Goal: Task Accomplishment & Management: Use online tool/utility

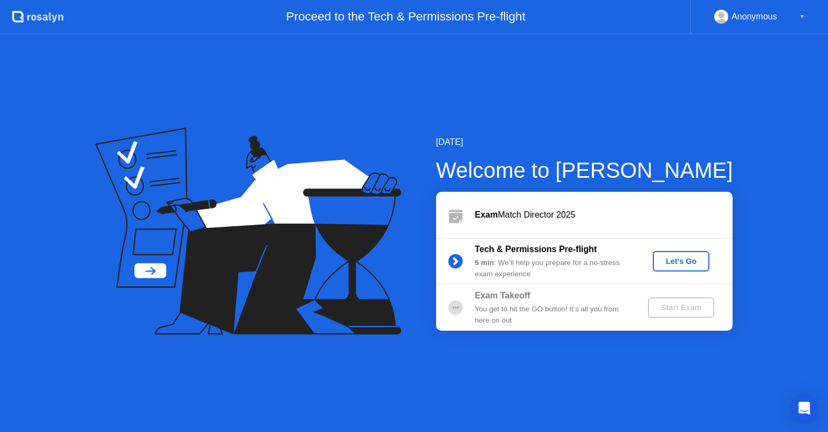
click at [680, 264] on div "Let's Go" at bounding box center [681, 261] width 48 height 9
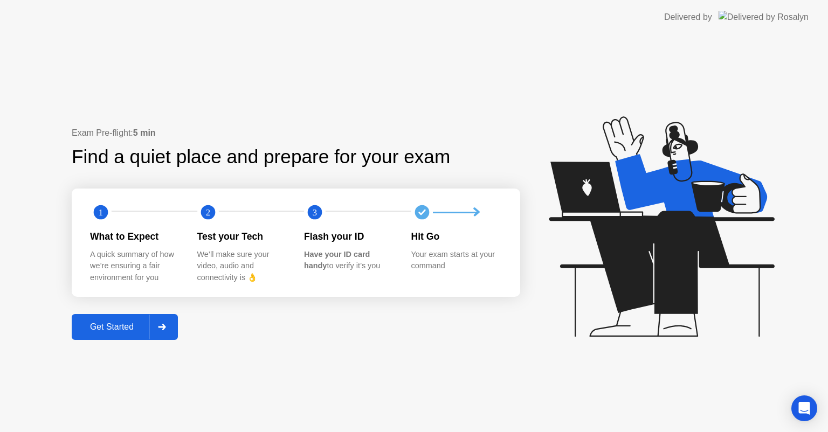
click at [136, 318] on button "Get Started" at bounding box center [125, 327] width 106 height 26
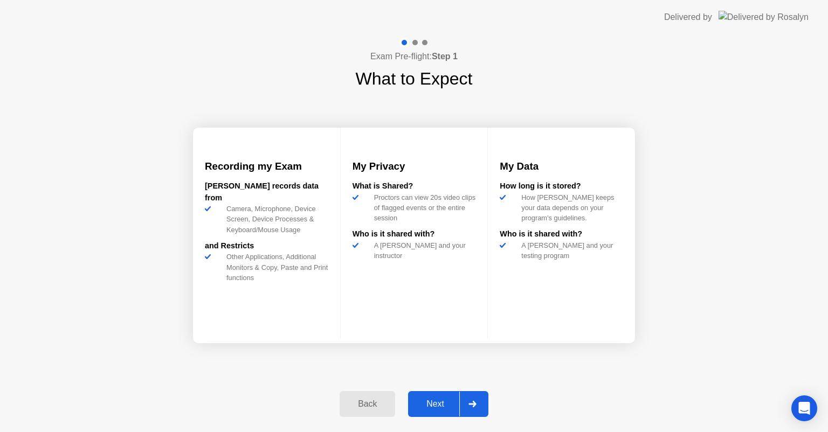
click at [437, 409] on div "Next" at bounding box center [435, 404] width 48 height 10
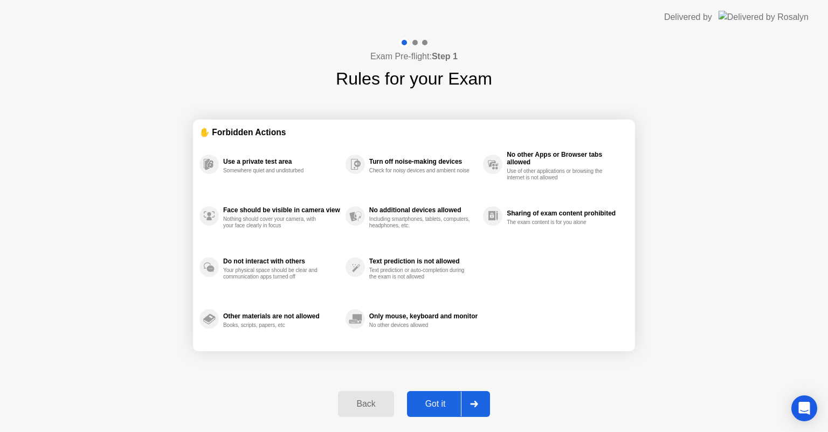
click at [437, 409] on div "Got it" at bounding box center [435, 404] width 51 height 10
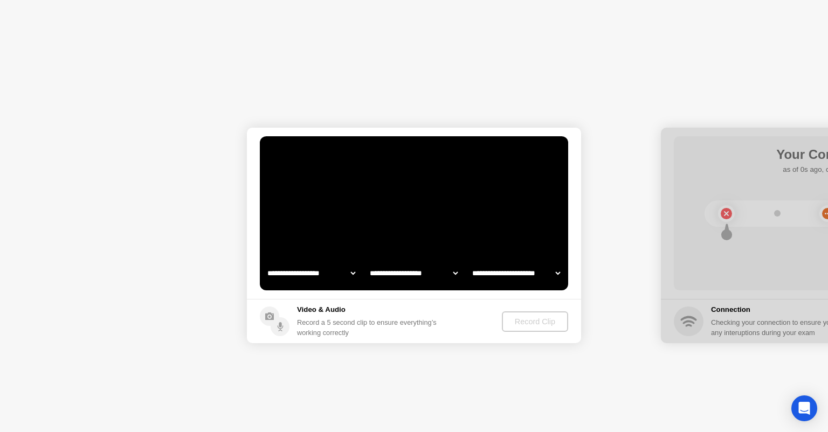
select select "**********"
select select "*******"
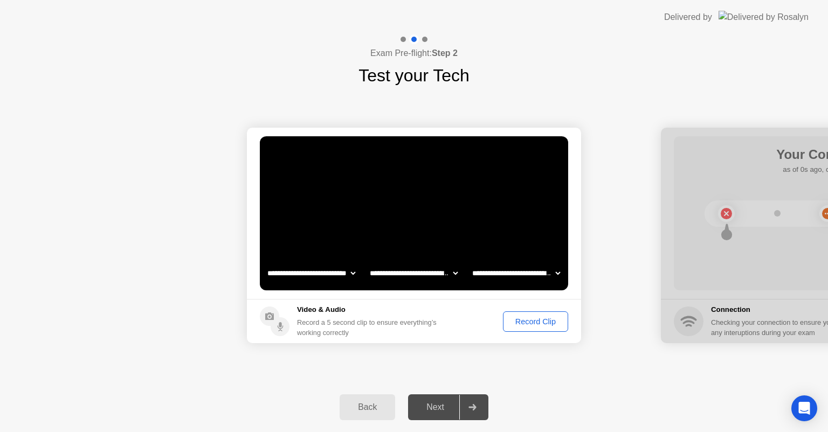
click at [537, 322] on div "Record Clip" at bounding box center [536, 321] width 58 height 9
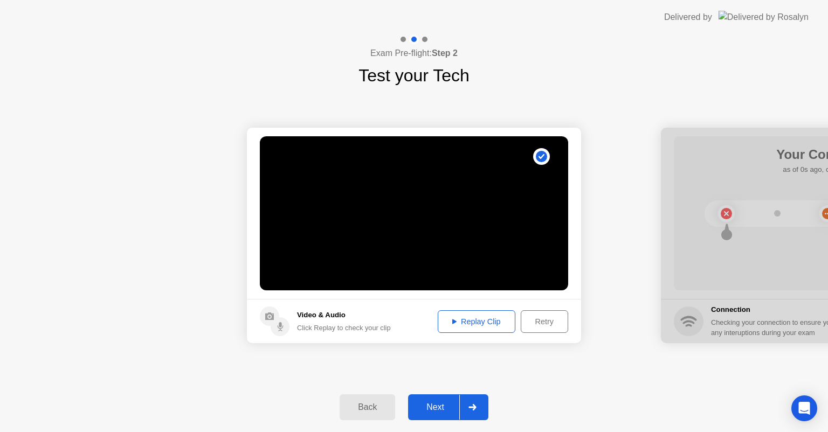
click at [433, 405] on div "Next" at bounding box center [435, 408] width 48 height 10
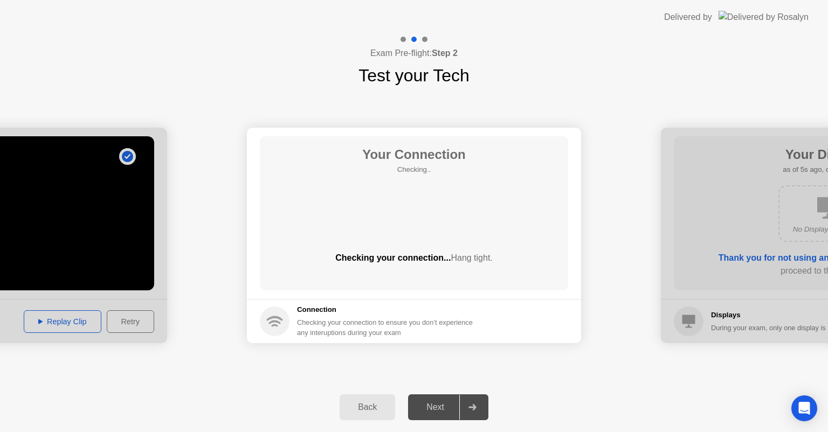
click at [282, 315] on circle at bounding box center [275, 322] width 30 height 30
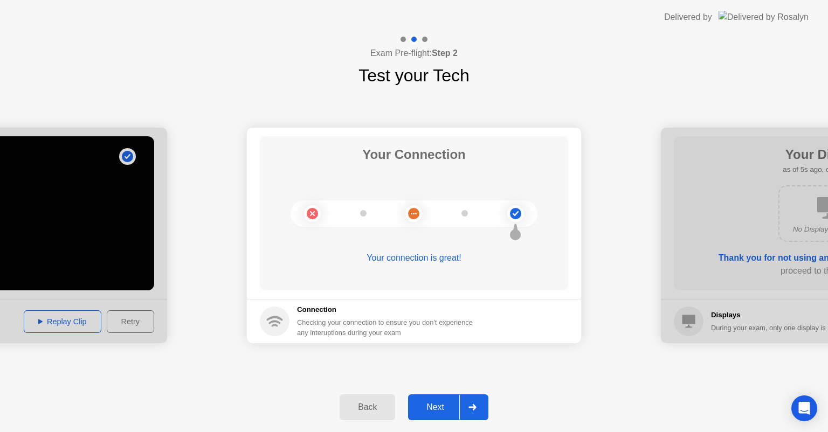
click at [446, 409] on div "Next" at bounding box center [435, 408] width 48 height 10
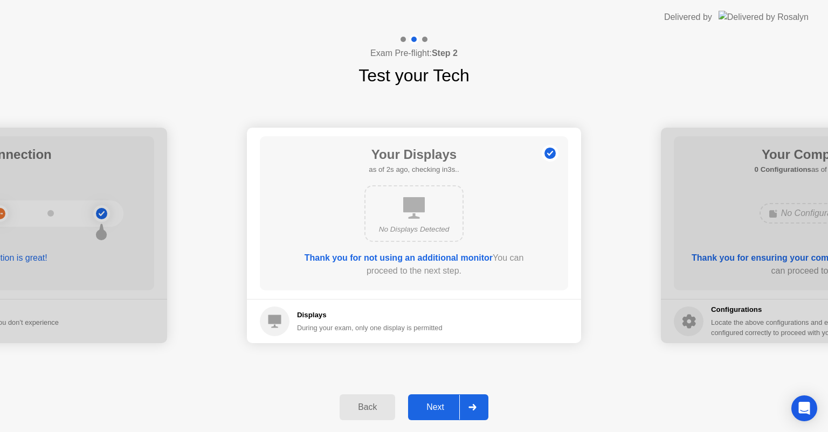
drag, startPoint x: 445, startPoint y: 409, endPoint x: 439, endPoint y: 399, distance: 11.2
click at [439, 399] on button "Next" at bounding box center [448, 408] width 80 height 26
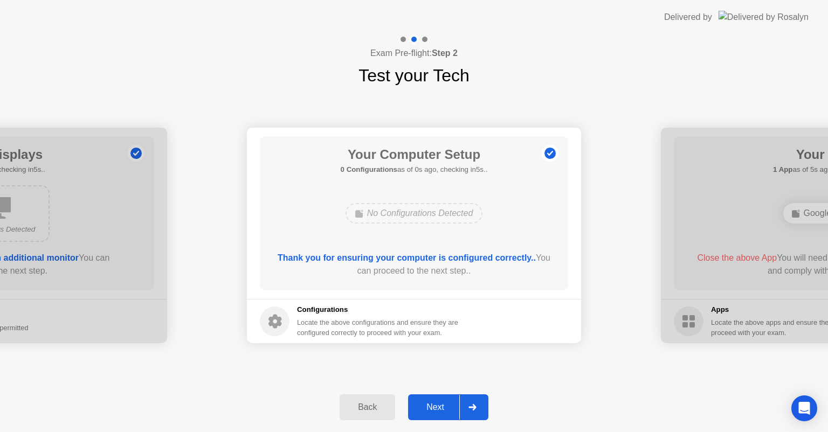
click at [439, 399] on button "Next" at bounding box center [448, 408] width 80 height 26
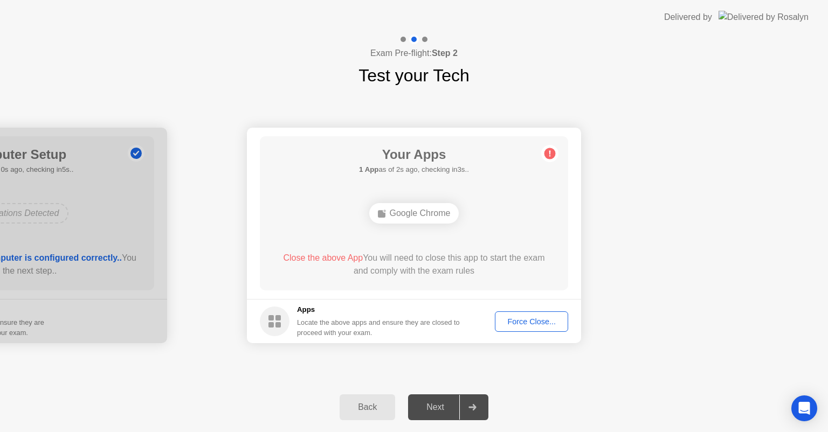
click at [375, 404] on div "Back" at bounding box center [367, 408] width 49 height 10
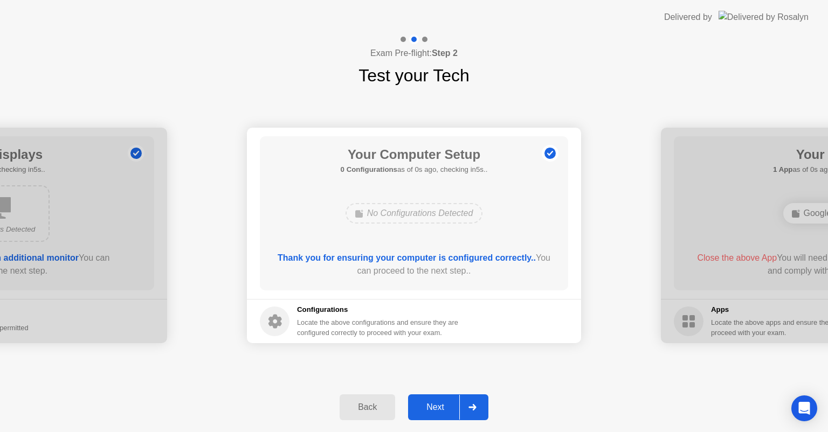
click at [375, 404] on div "Back" at bounding box center [367, 408] width 49 height 10
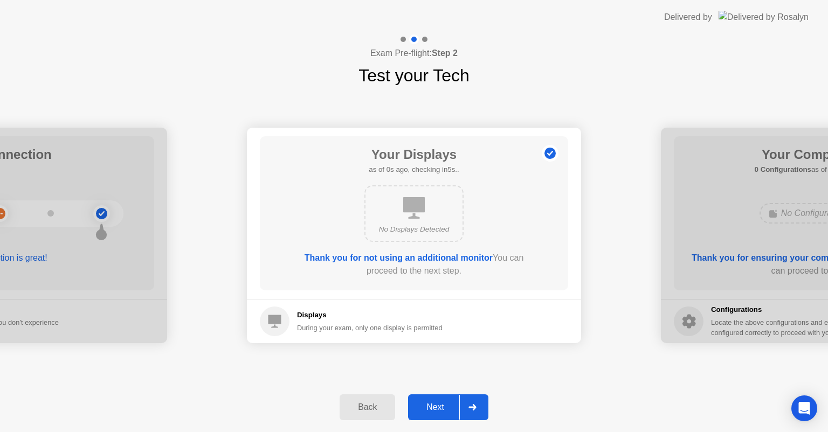
click at [375, 404] on div "Back" at bounding box center [367, 408] width 49 height 10
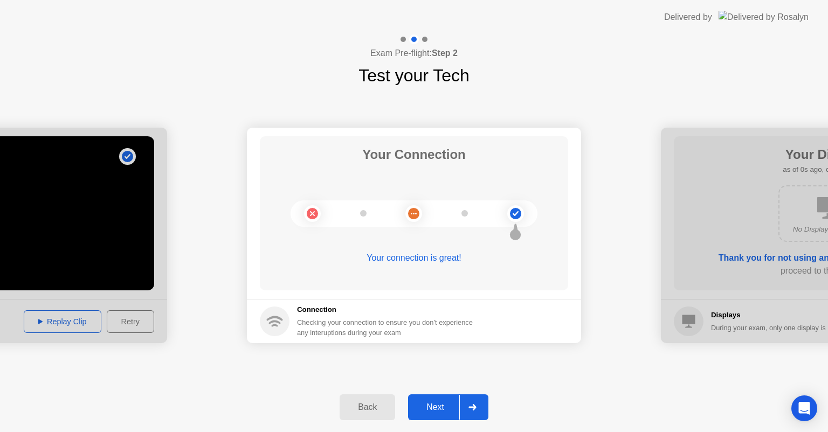
click at [375, 404] on div "Back" at bounding box center [367, 408] width 49 height 10
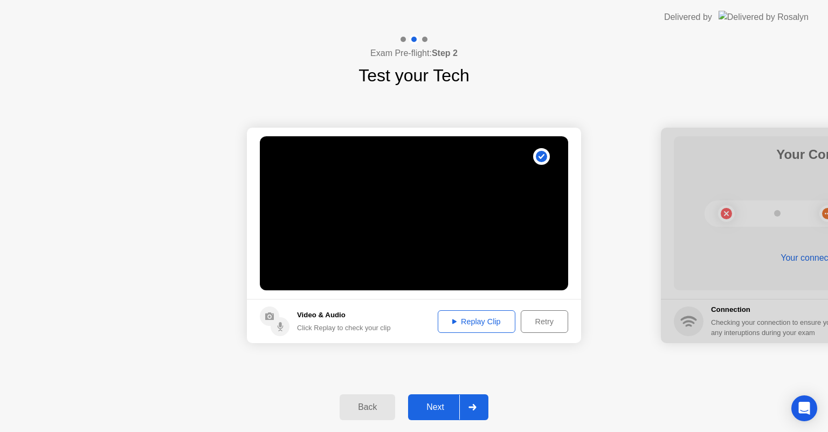
click at [707, 239] on div at bounding box center [828, 236] width 334 height 216
click at [483, 326] on div "Replay Clip" at bounding box center [476, 321] width 70 height 9
click at [438, 403] on div "Next" at bounding box center [435, 408] width 48 height 10
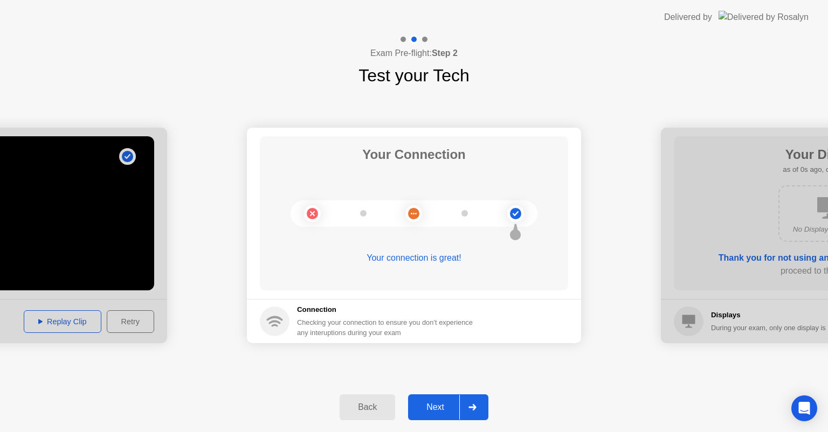
click at [405, 210] on icon at bounding box center [414, 214] width 44 height 44
click at [441, 403] on div "Next" at bounding box center [435, 408] width 48 height 10
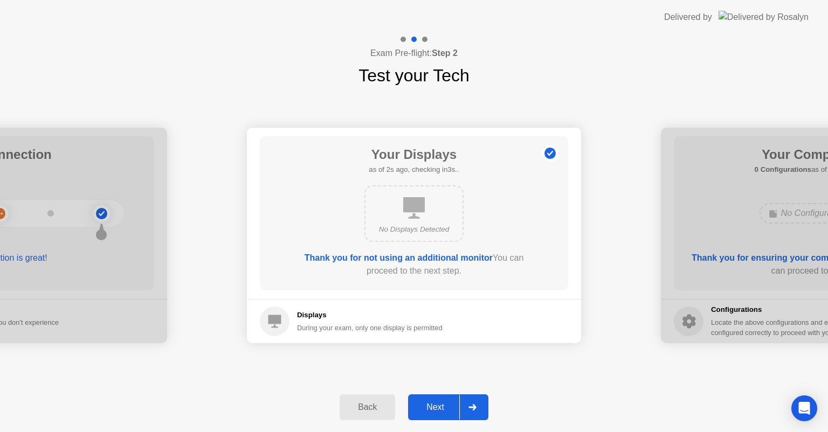
click at [414, 204] on icon at bounding box center [414, 208] width 22 height 22
click at [439, 407] on div "Next" at bounding box center [435, 408] width 48 height 10
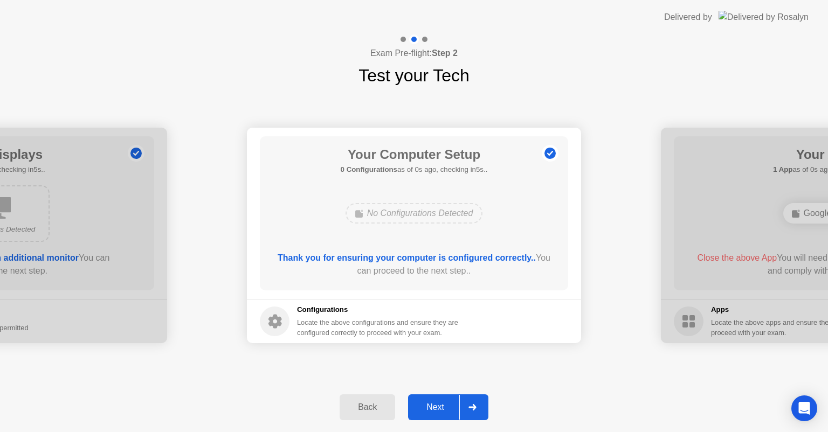
click at [439, 407] on div "Next" at bounding box center [435, 408] width 48 height 10
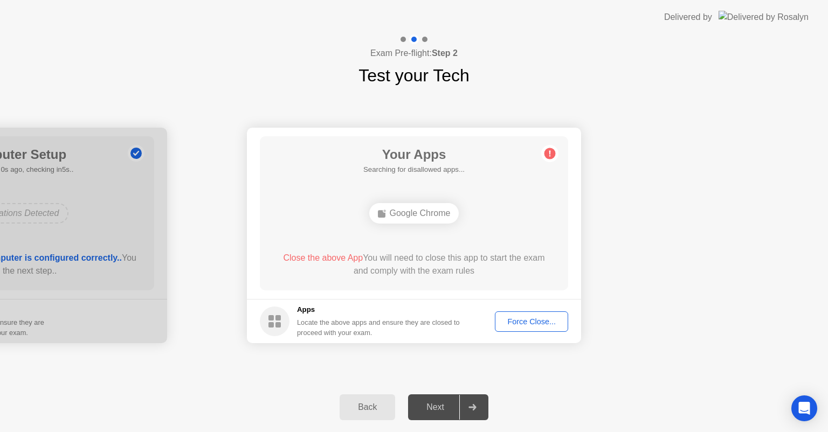
click at [389, 405] on div "Back" at bounding box center [367, 408] width 49 height 10
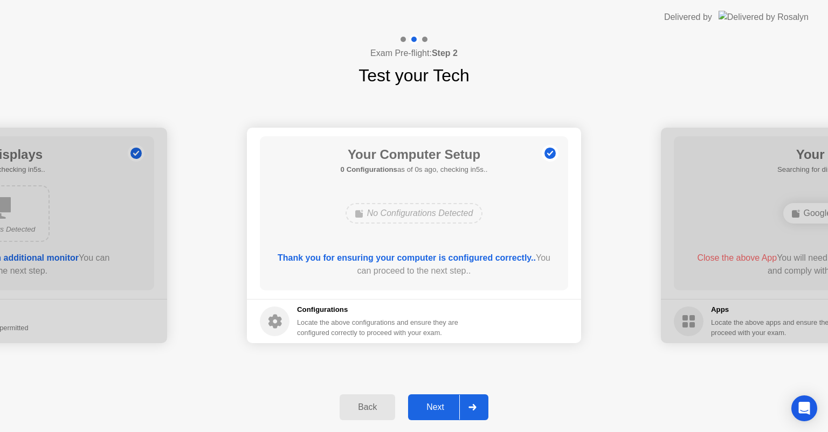
click at [439, 407] on div "Next" at bounding box center [435, 408] width 48 height 10
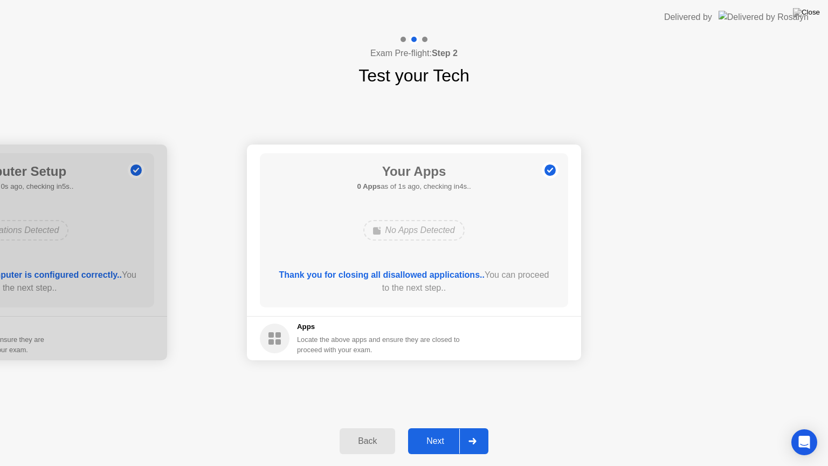
click at [438, 432] on div "Next" at bounding box center [435, 441] width 48 height 10
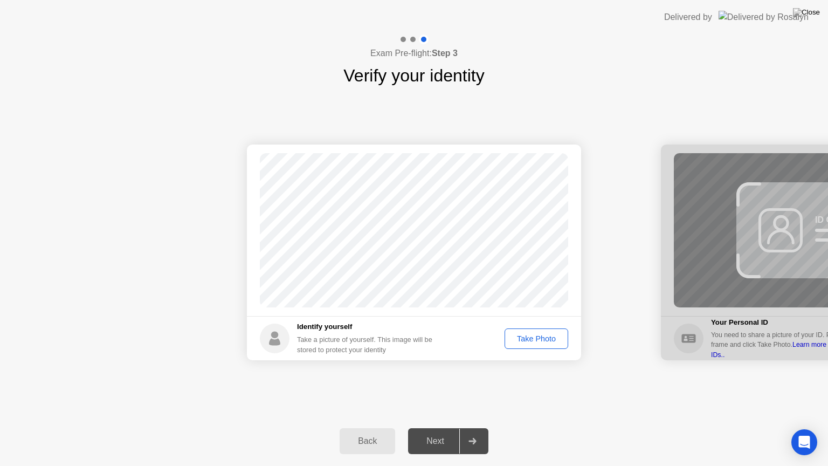
click at [530, 335] on div "Take Photo" at bounding box center [536, 338] width 56 height 9
click at [431, 432] on div "Next" at bounding box center [435, 441] width 48 height 10
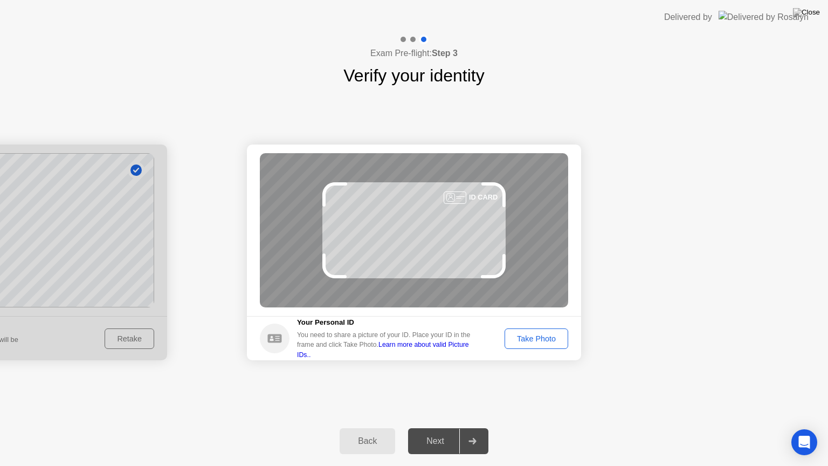
click at [540, 340] on div "Take Photo" at bounding box center [536, 338] width 56 height 9
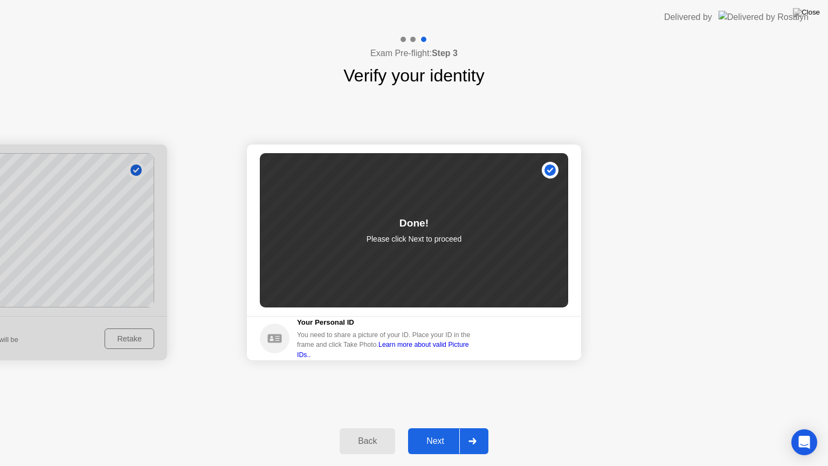
click at [440, 432] on div "Next" at bounding box center [435, 441] width 48 height 10
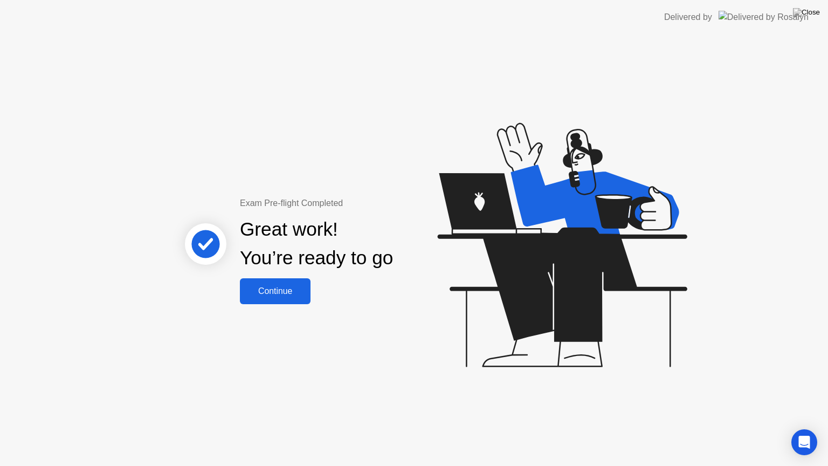
click at [298, 293] on div "Continue" at bounding box center [275, 291] width 64 height 10
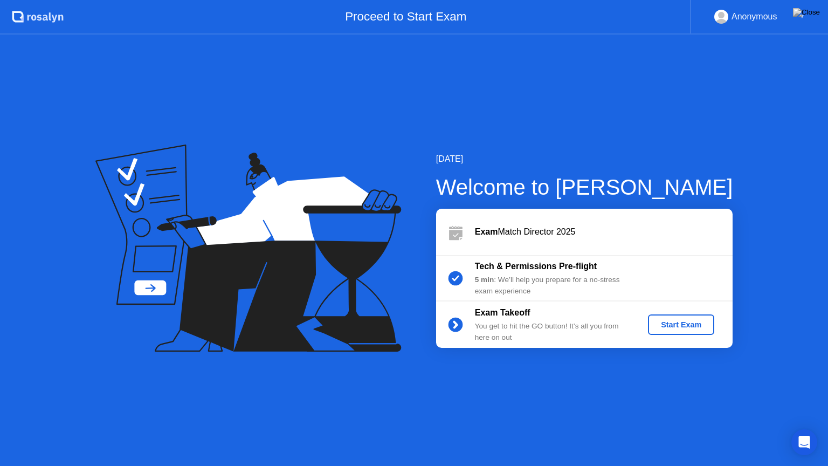
click at [665, 324] on div "Start Exam" at bounding box center [681, 324] width 58 height 9
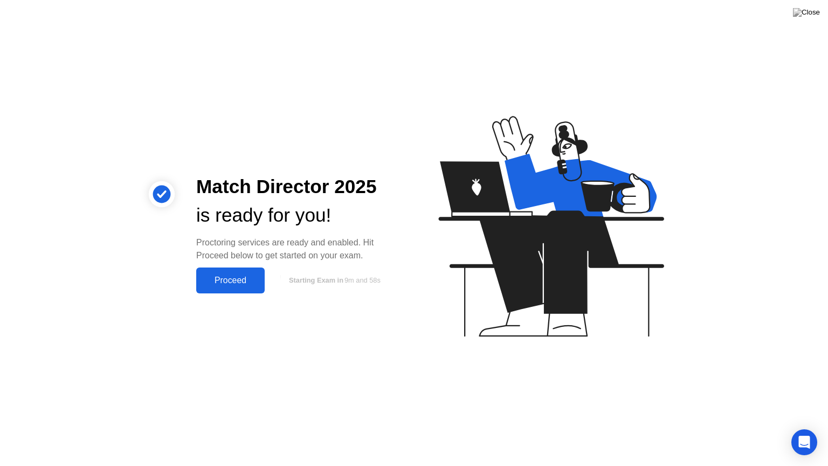
click at [250, 275] on div "Proceed" at bounding box center [230, 280] width 62 height 10
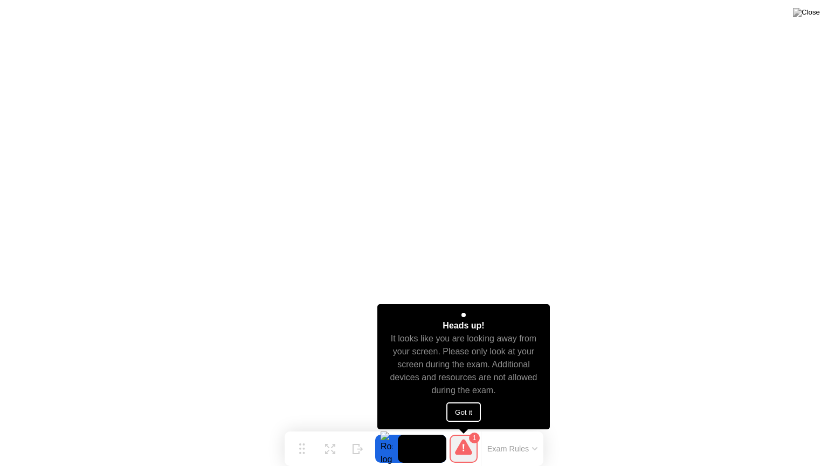
click at [461, 412] on button "Got it" at bounding box center [463, 411] width 34 height 19
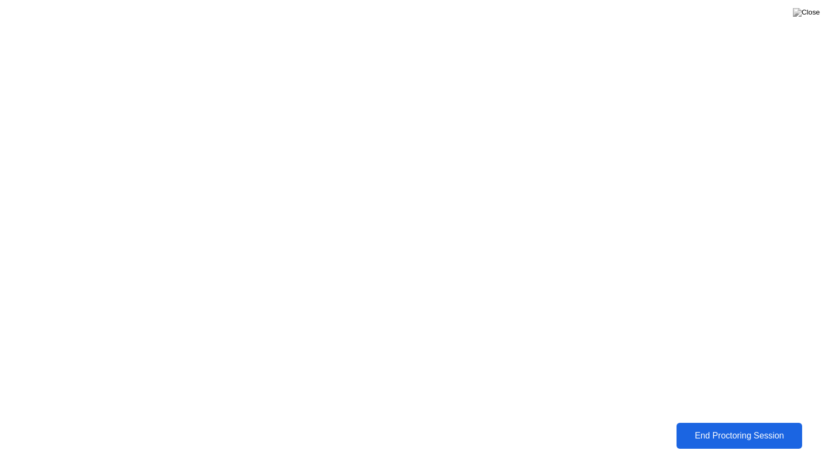
click at [769, 432] on div "End Proctoring Session" at bounding box center [739, 436] width 119 height 10
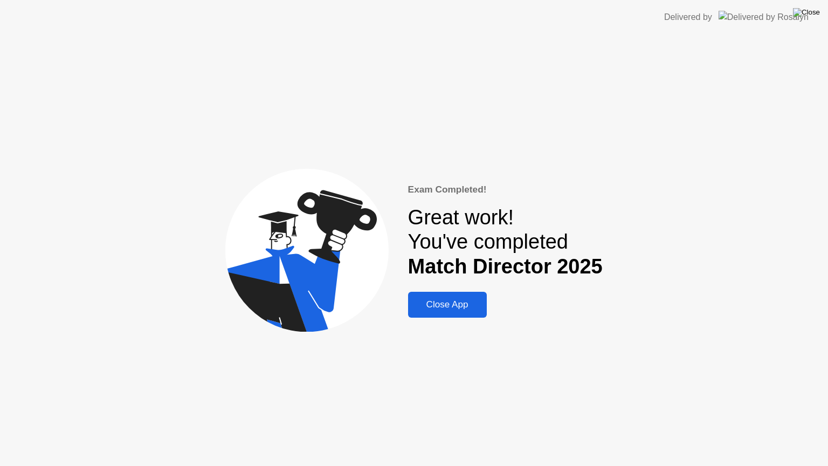
click at [819, 14] on img at bounding box center [806, 12] width 27 height 9
